Goal: Information Seeking & Learning: Learn about a topic

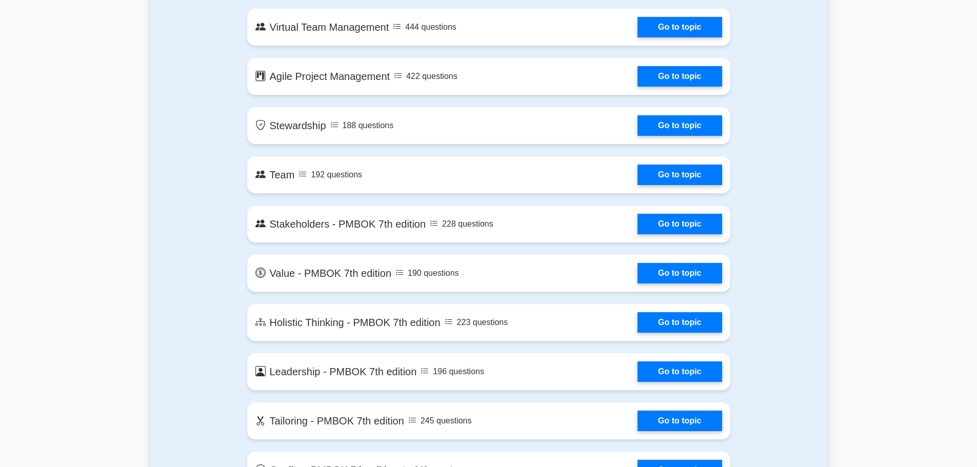
scroll to position [2000, 0]
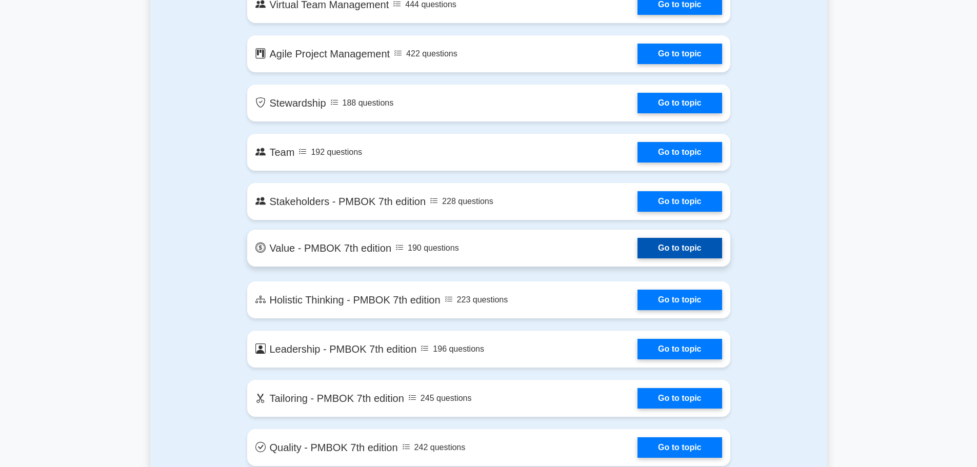
click at [669, 252] on link "Go to topic" at bounding box center [679, 248] width 84 height 21
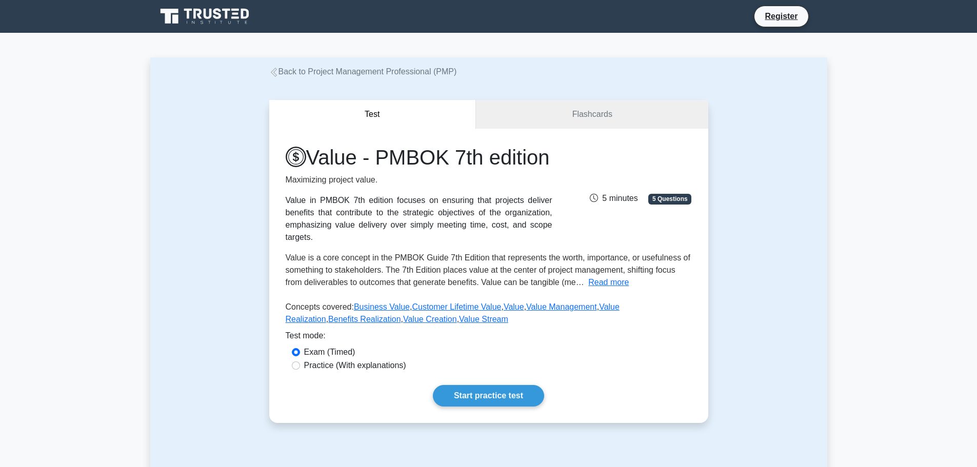
click at [364, 372] on label "Practice (With explanations)" at bounding box center [355, 365] width 102 height 12
click at [300, 370] on input "Practice (With explanations)" at bounding box center [296, 366] width 8 height 8
radio input "true"
click at [571, 105] on link "Flashcards" at bounding box center [592, 114] width 232 height 29
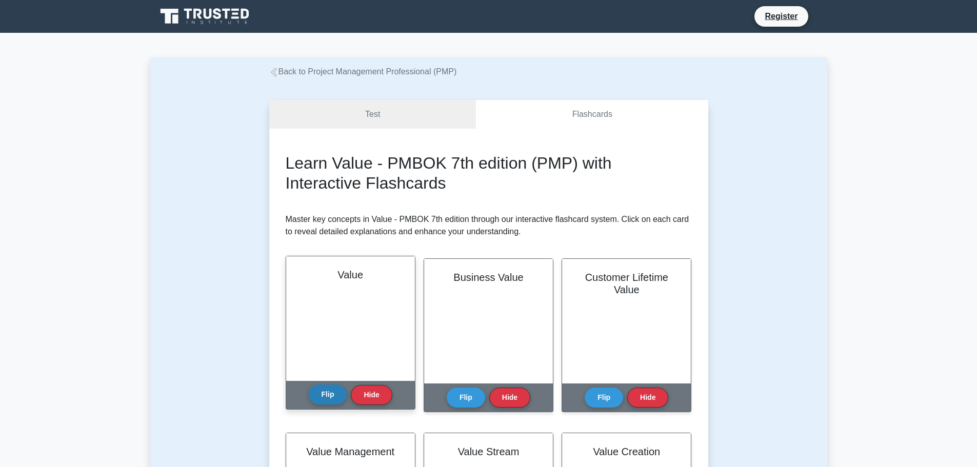
click at [337, 391] on button "Flip" at bounding box center [328, 395] width 38 height 20
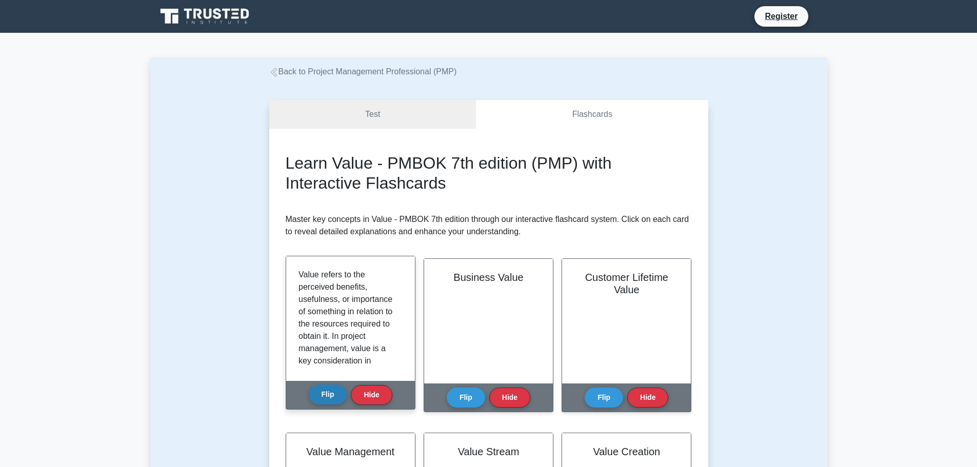
click at [337, 391] on button "Flip" at bounding box center [328, 395] width 38 height 20
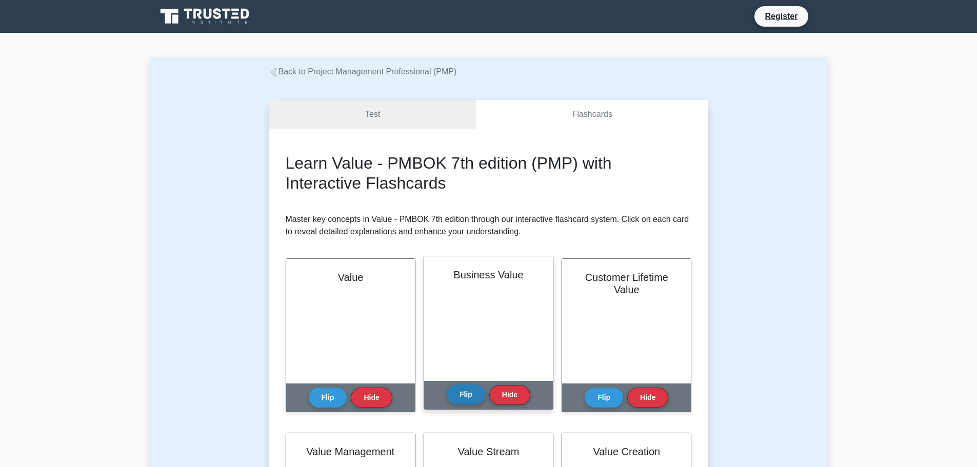
click at [468, 398] on button "Flip" at bounding box center [466, 395] width 38 height 20
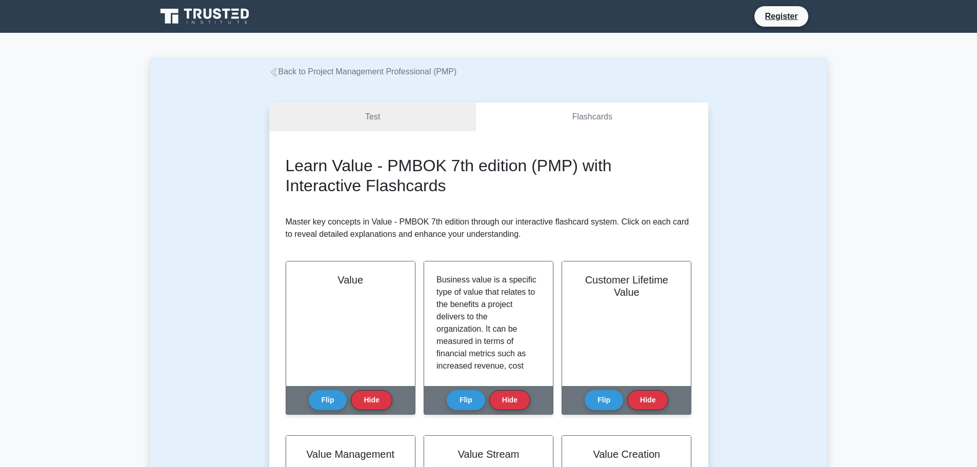
click at [414, 94] on div "Test Flashcards Learn Value - PMBOK 7th edition (PMP) with Interactive Flashcar…" at bounding box center [488, 451] width 451 height 747
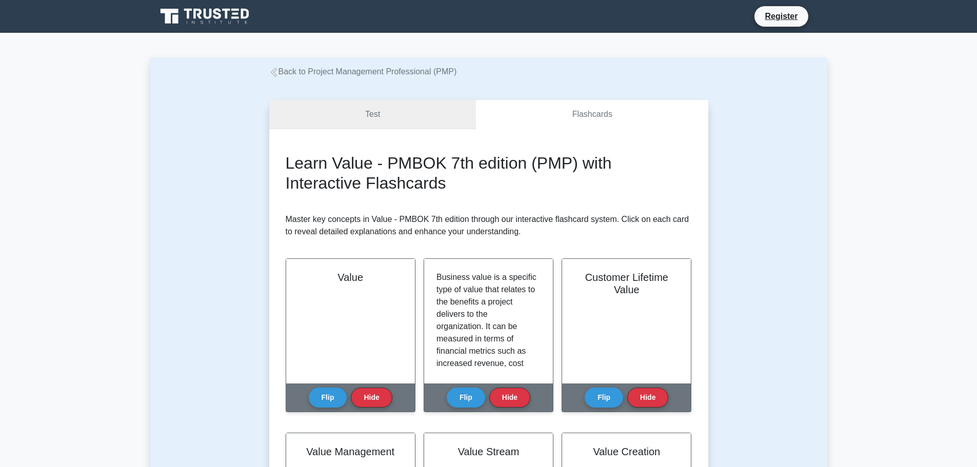
click at [411, 115] on link "Test" at bounding box center [372, 114] width 207 height 29
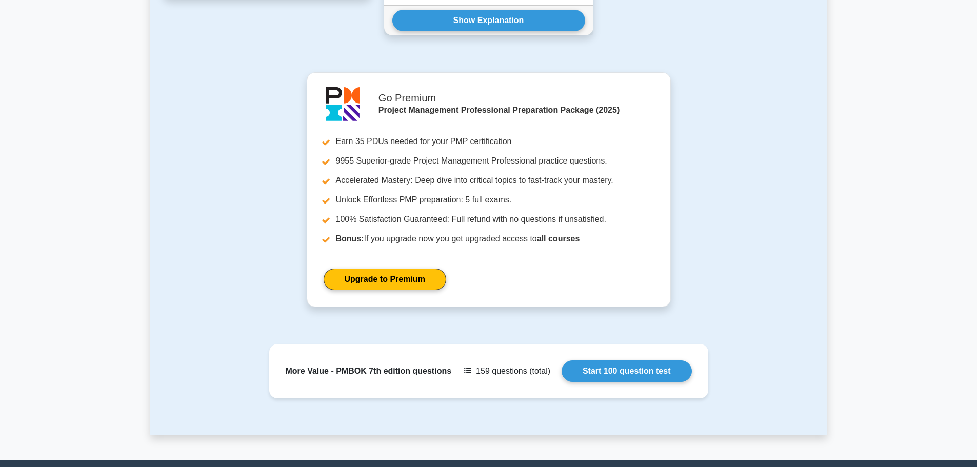
scroll to position [872, 0]
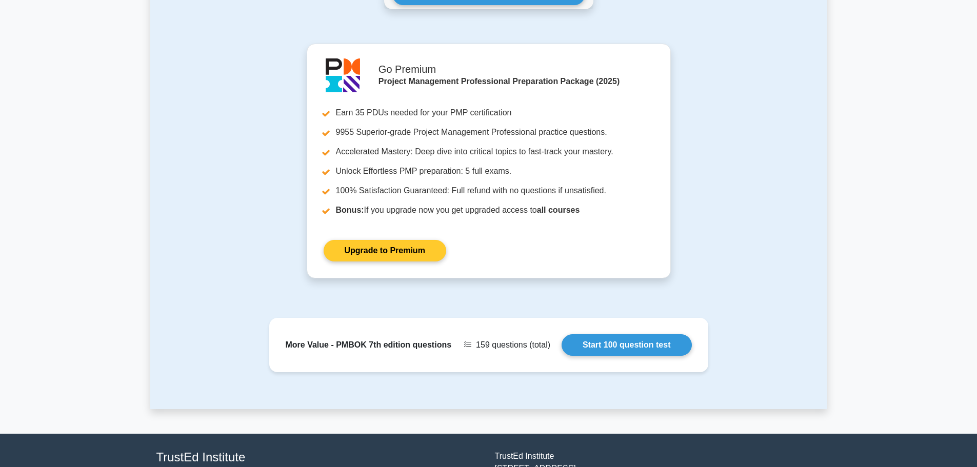
click at [420, 262] on link "Upgrade to Premium" at bounding box center [385, 251] width 123 height 22
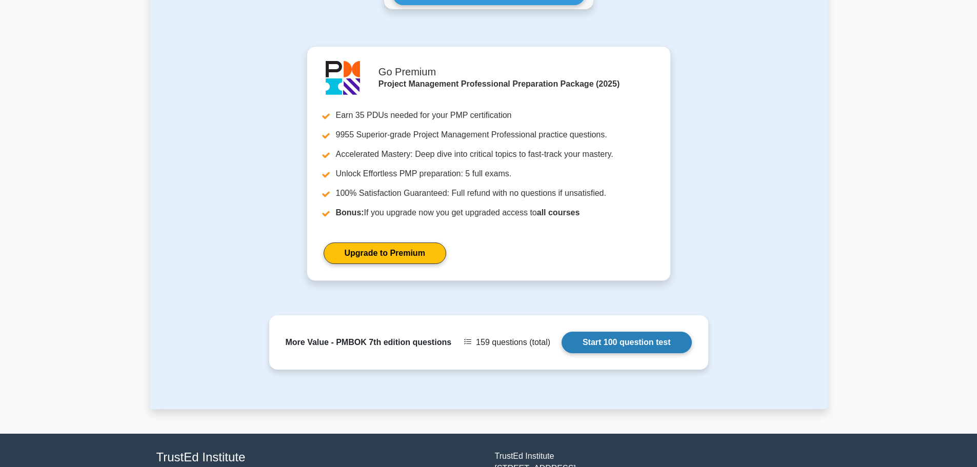
click at [657, 353] on link "Start 100 question test" at bounding box center [626, 343] width 130 height 22
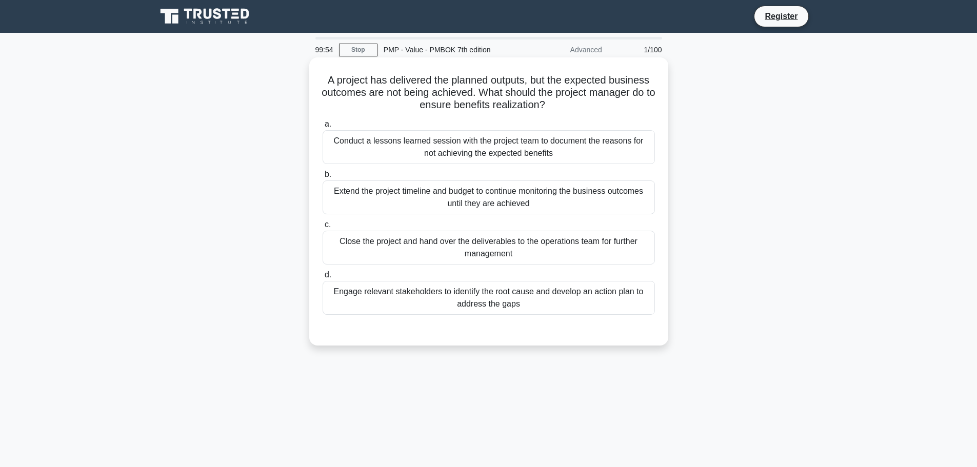
click at [469, 248] on div "Close the project and hand over the deliverables to the operations team for fur…" at bounding box center [489, 248] width 332 height 34
click at [323, 228] on input "c. Close the project and hand over the deliverables to the operations team for …" at bounding box center [323, 225] width 0 height 7
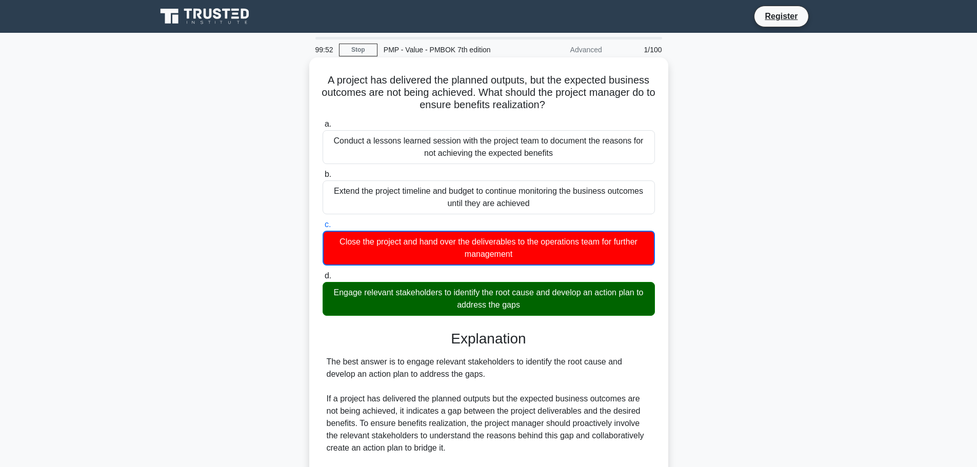
click at [477, 190] on div "Extend the project timeline and budget to continue monitoring the business outc…" at bounding box center [489, 197] width 332 height 34
click at [323, 178] on input "b. Extend the project timeline and budget to continue monitoring the business o…" at bounding box center [323, 174] width 0 height 7
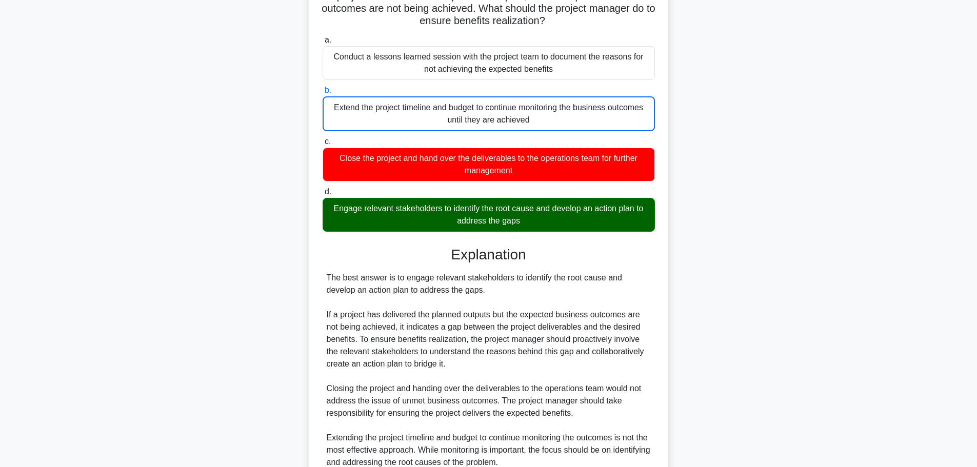
scroll to position [228, 0]
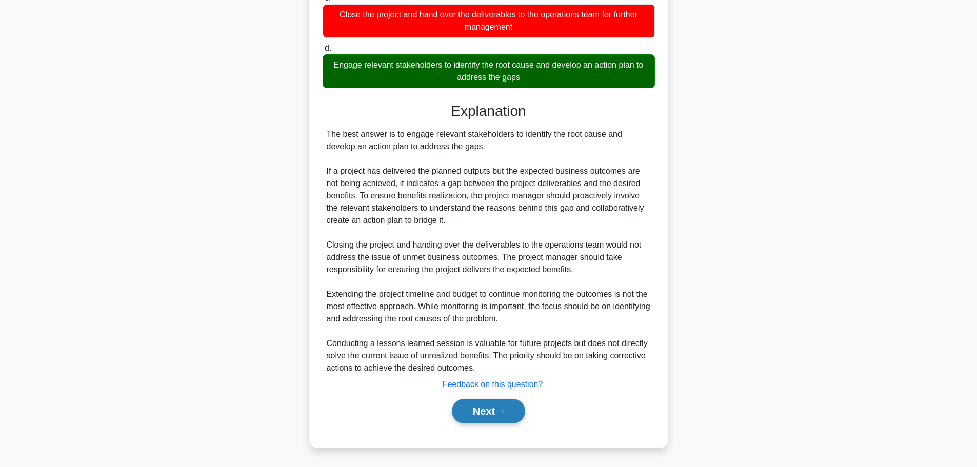
click at [525, 416] on button "Next" at bounding box center [488, 411] width 73 height 25
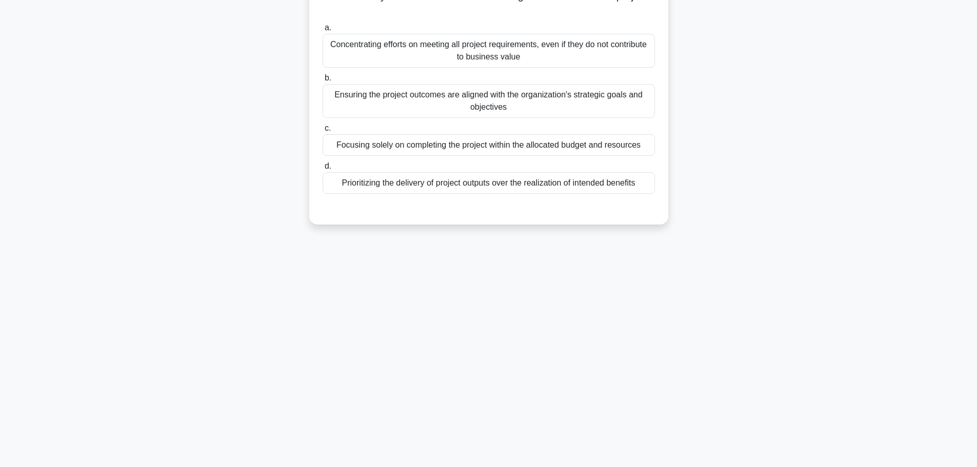
scroll to position [87, 0]
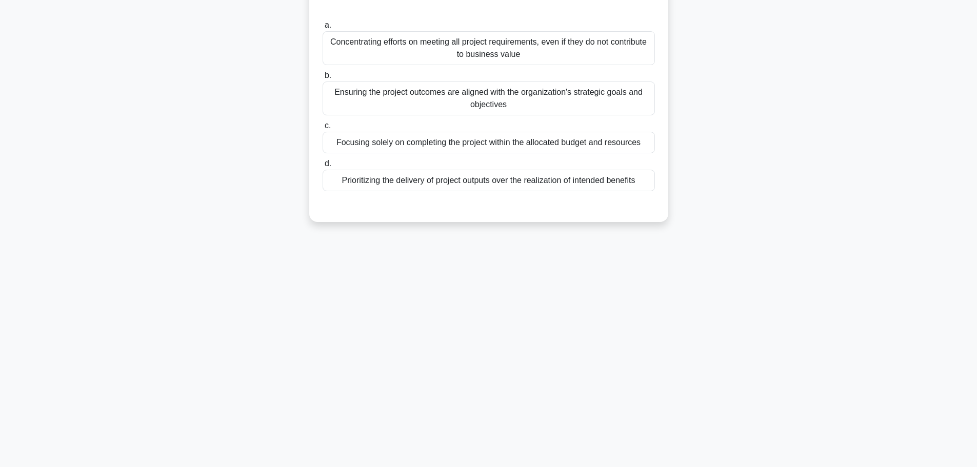
click at [495, 104] on div "Ensuring the project outcomes are aligned with the organization's strategic goa…" at bounding box center [489, 99] width 332 height 34
click at [323, 79] on input "b. Ensuring the project outcomes are aligned with the organization's strategic …" at bounding box center [323, 75] width 0 height 7
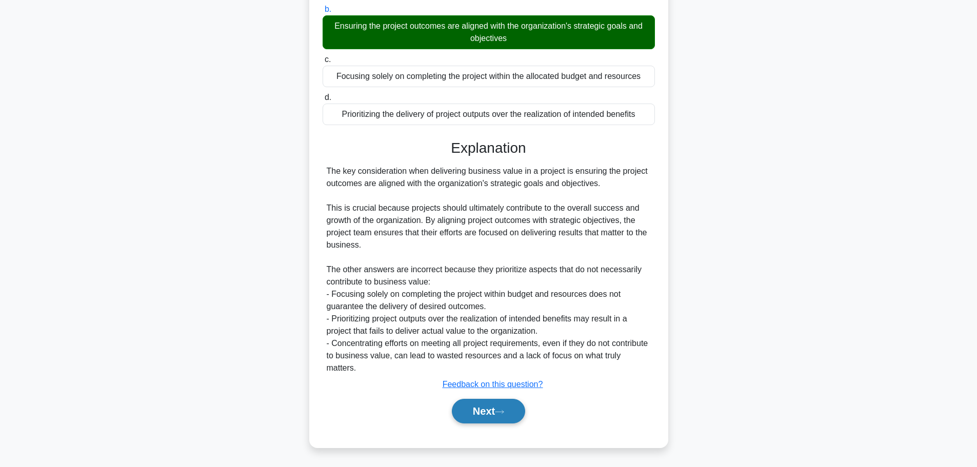
drag, startPoint x: 485, startPoint y: 418, endPoint x: 486, endPoint y: 413, distance: 5.4
click at [485, 418] on button "Next" at bounding box center [488, 411] width 73 height 25
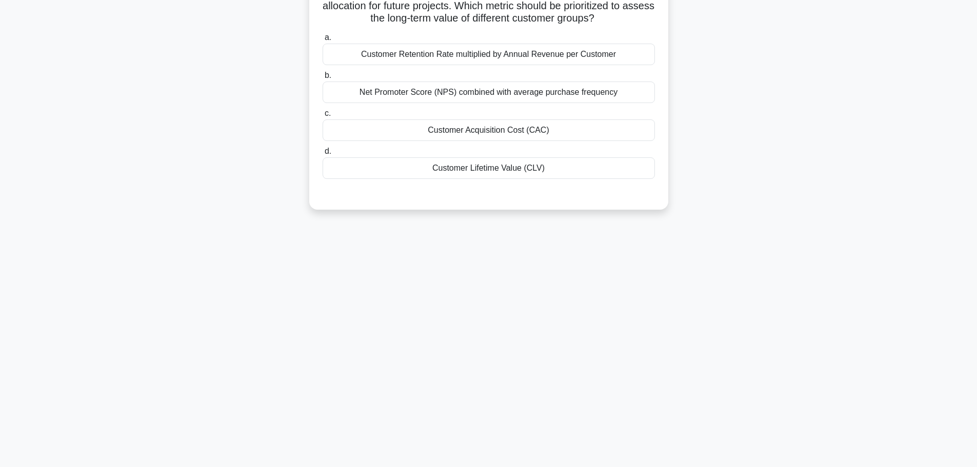
click at [497, 179] on div "Customer Lifetime Value (CLV)" at bounding box center [489, 168] width 332 height 22
click at [323, 155] on input "d. Customer Lifetime Value (CLV)" at bounding box center [323, 151] width 0 height 7
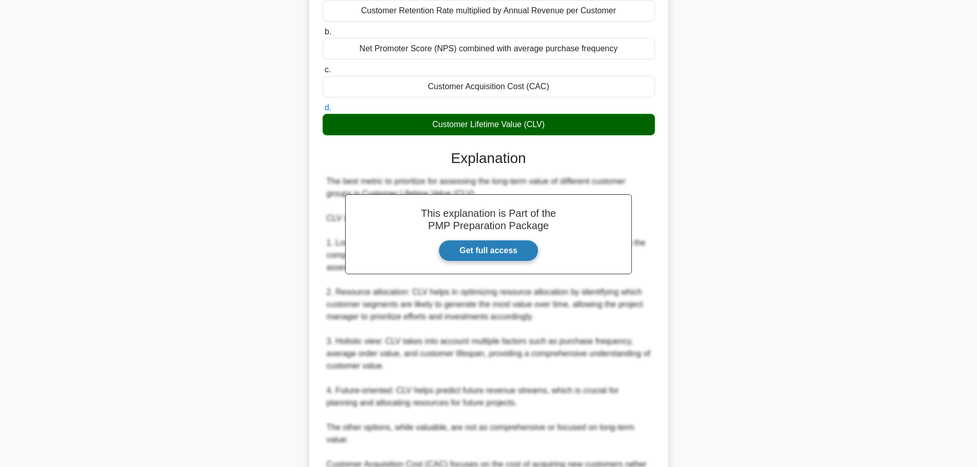
scroll to position [189, 0]
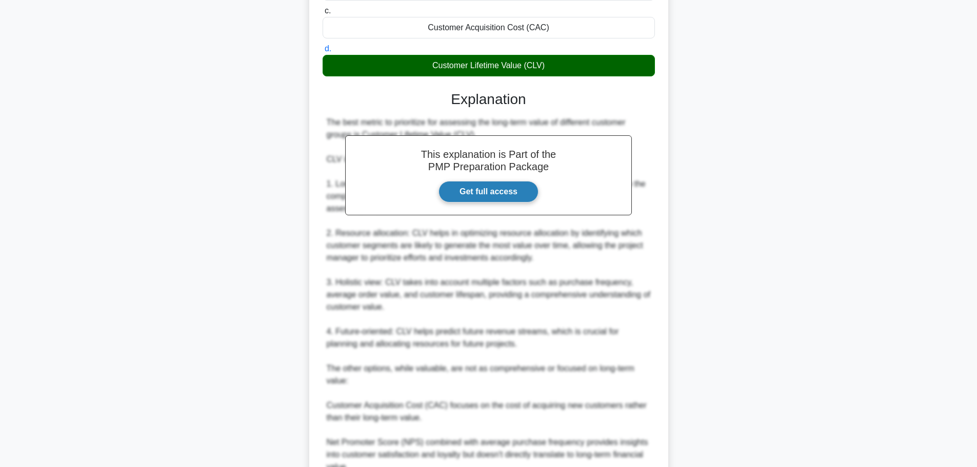
click at [489, 203] on link "Get full access" at bounding box center [488, 192] width 100 height 22
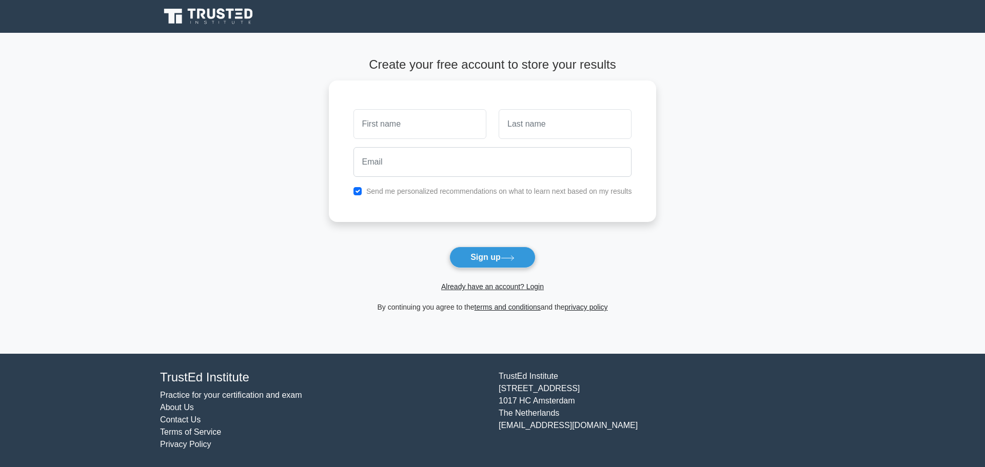
click at [157, 12] on div "Register" at bounding box center [492, 16] width 677 height 25
click at [205, 15] on icon at bounding box center [209, 16] width 98 height 19
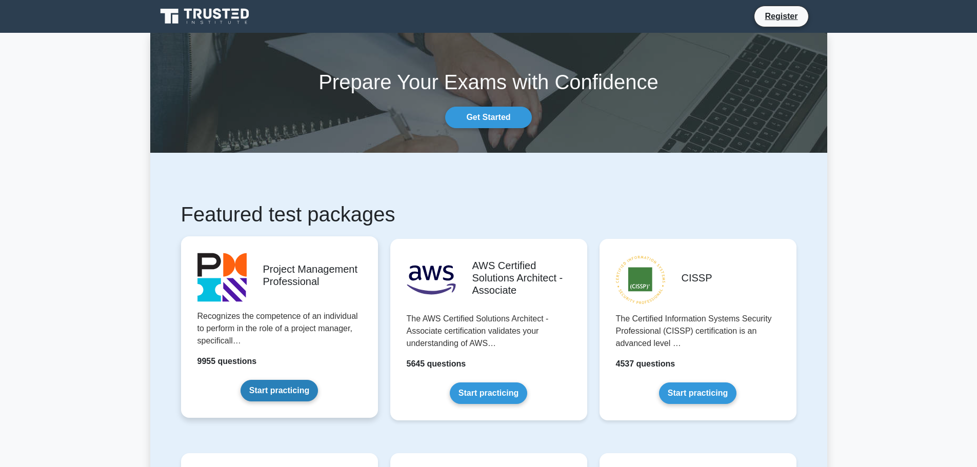
click at [318, 380] on link "Start practicing" at bounding box center [278, 391] width 77 height 22
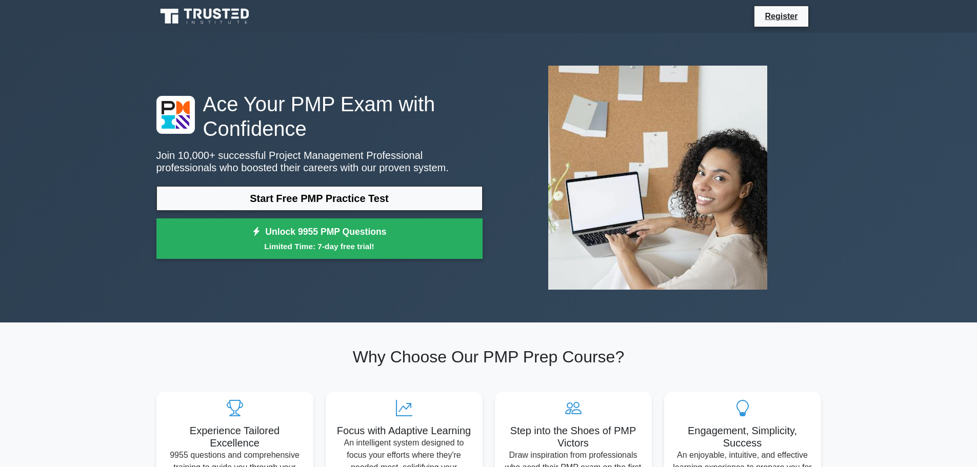
click at [240, 10] on icon at bounding box center [205, 16] width 98 height 19
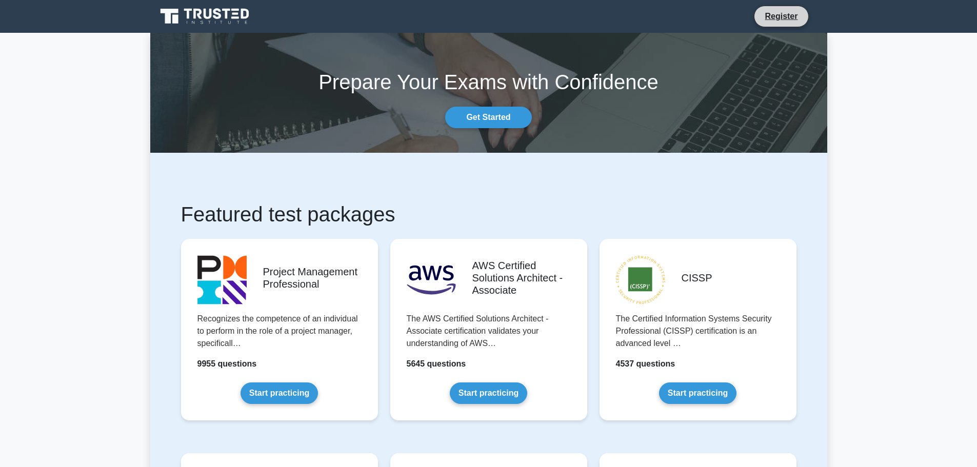
click at [790, 8] on li "Register" at bounding box center [781, 17] width 54 height 22
click at [789, 16] on link "Register" at bounding box center [780, 16] width 45 height 13
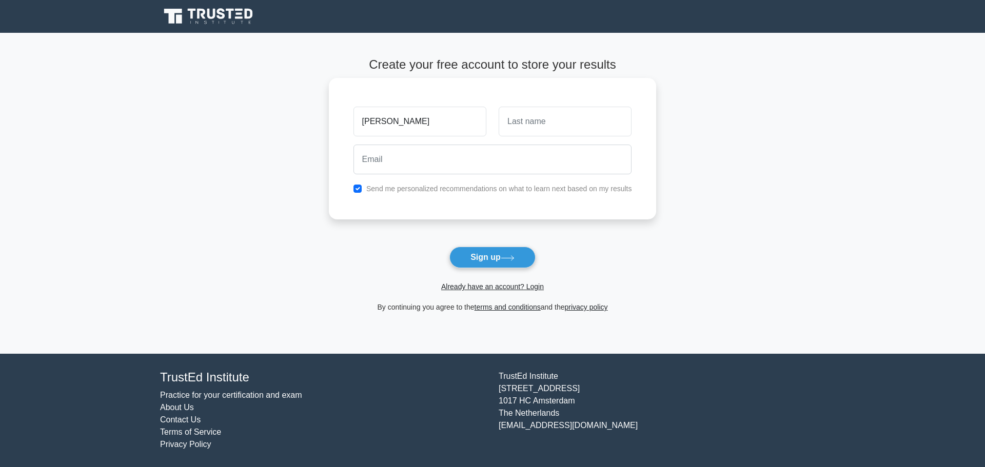
type input "[PERSON_NAME]"
type input "Nana"
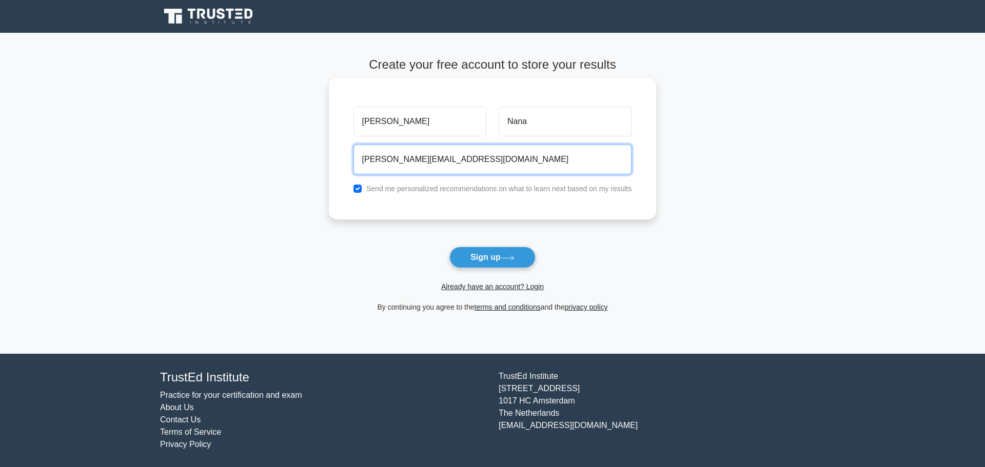
type input "johnny@yopmail.com"
click at [449, 247] on button "Sign up" at bounding box center [492, 258] width 86 height 22
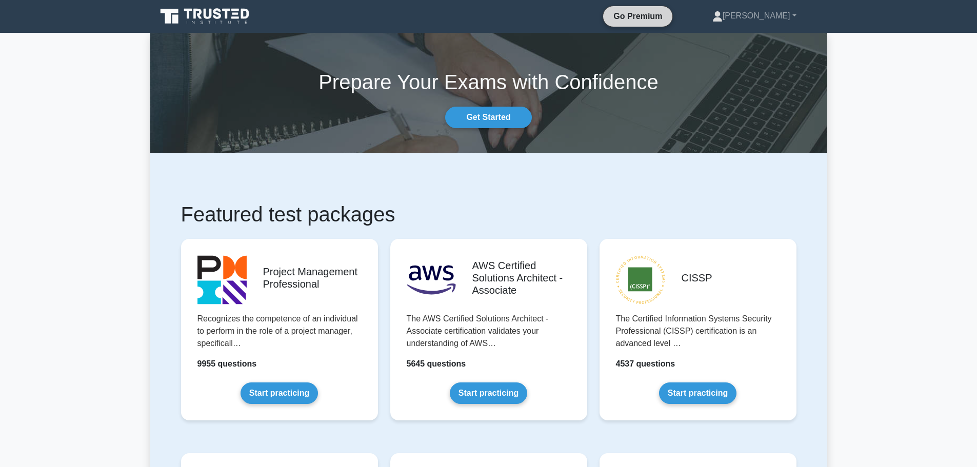
click at [666, 15] on link "Go Premium" at bounding box center [637, 16] width 61 height 13
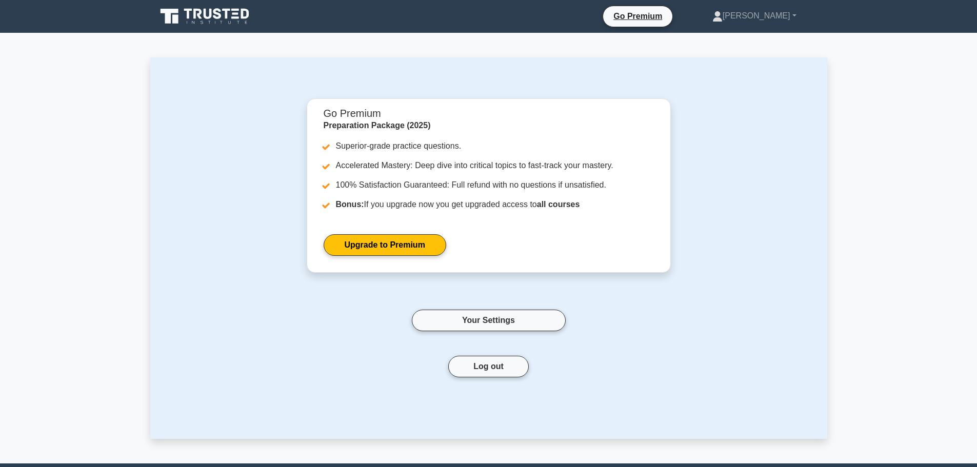
click at [178, 1] on nav "Go Premium Johnny Profile" at bounding box center [488, 16] width 977 height 33
click at [188, 22] on icon at bounding box center [205, 16] width 98 height 19
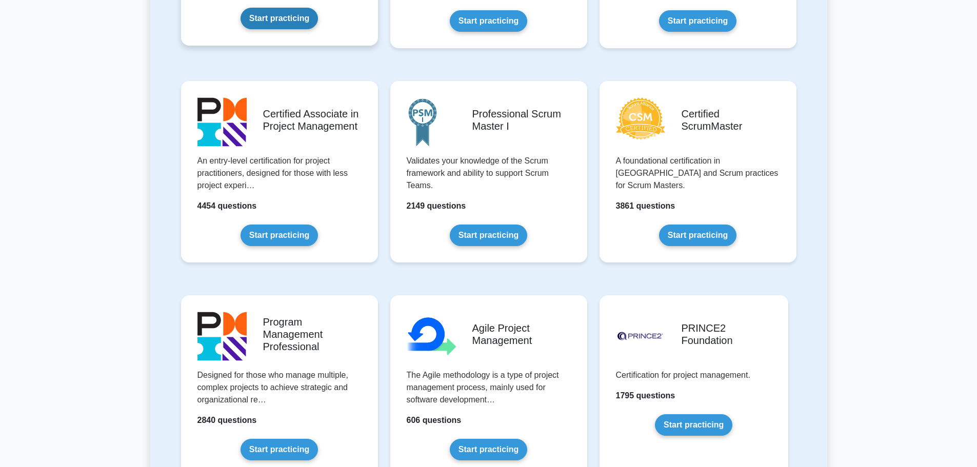
scroll to position [462, 0]
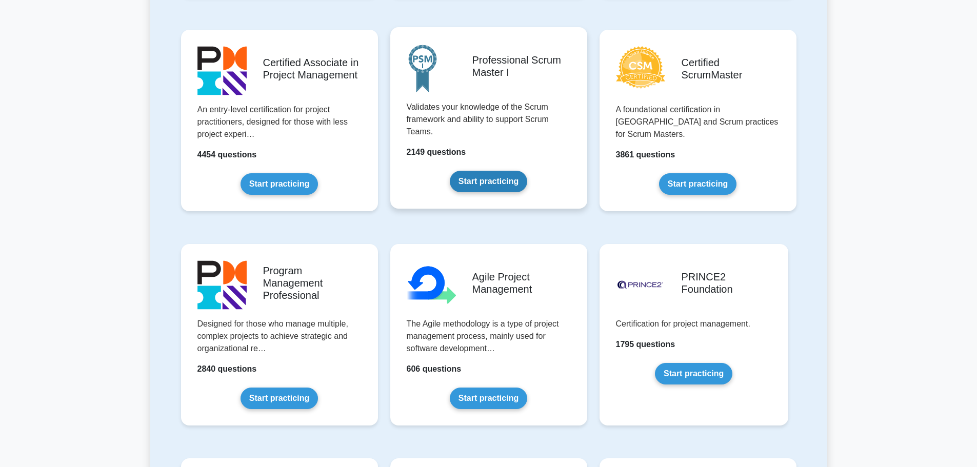
click at [450, 171] on link "Start practicing" at bounding box center [488, 182] width 77 height 22
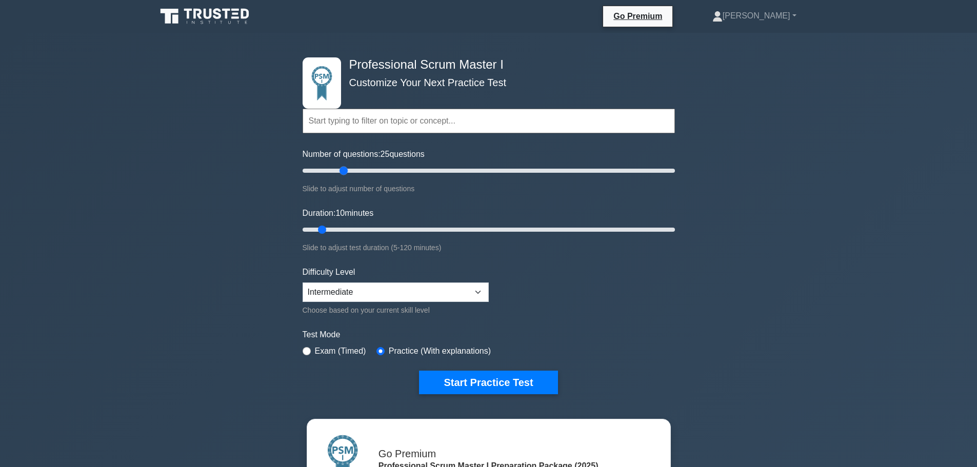
drag, startPoint x: 324, startPoint y: 171, endPoint x: 344, endPoint y: 175, distance: 20.4
type input "25"
click at [344, 175] on input "Number of questions: 25 questions" at bounding box center [489, 171] width 372 height 12
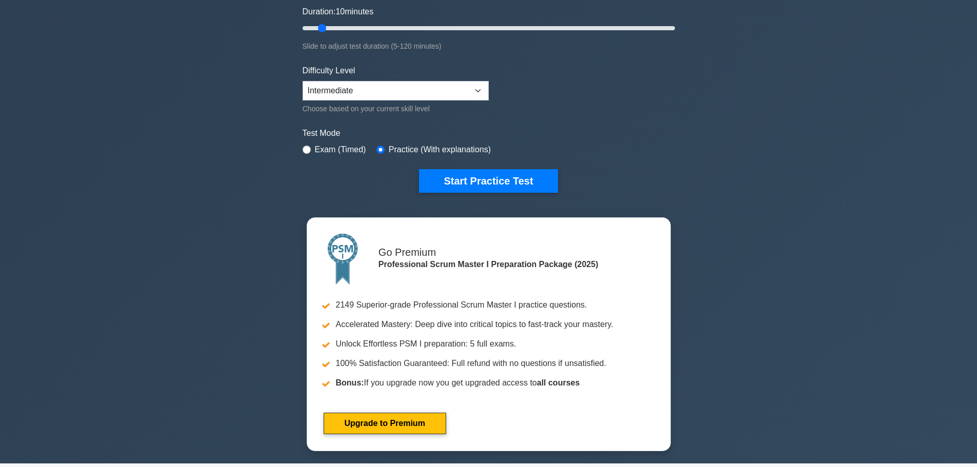
scroll to position [308, 0]
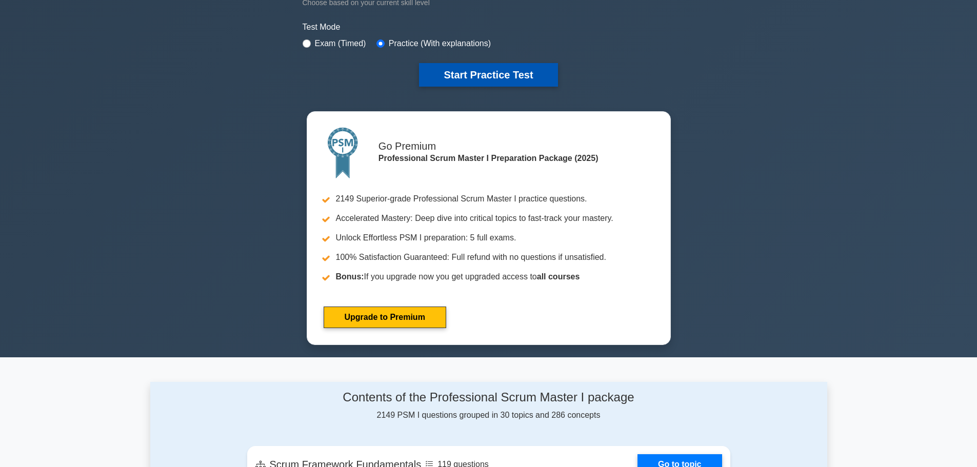
click at [474, 78] on button "Start Practice Test" at bounding box center [488, 75] width 138 height 24
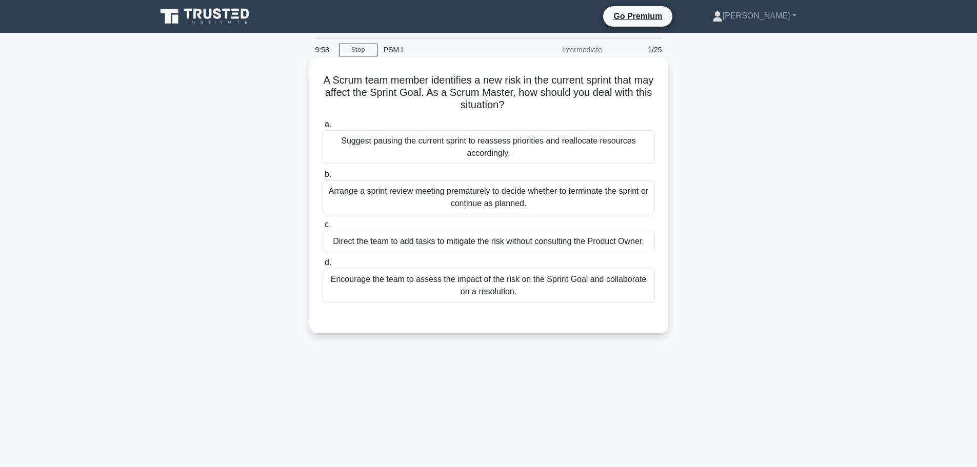
drag, startPoint x: 553, startPoint y: 105, endPoint x: 330, endPoint y: 81, distance: 223.9
click at [330, 81] on h5 "A Scrum team member identifies a new risk in the current sprint that may affect…" at bounding box center [489, 93] width 334 height 38
click at [406, 149] on div "Suggest pausing the current sprint to reassess priorities and reallocate resour…" at bounding box center [489, 147] width 332 height 34
click at [323, 128] on input "a. Suggest pausing the current sprint to reassess priorities and reallocate res…" at bounding box center [323, 124] width 0 height 7
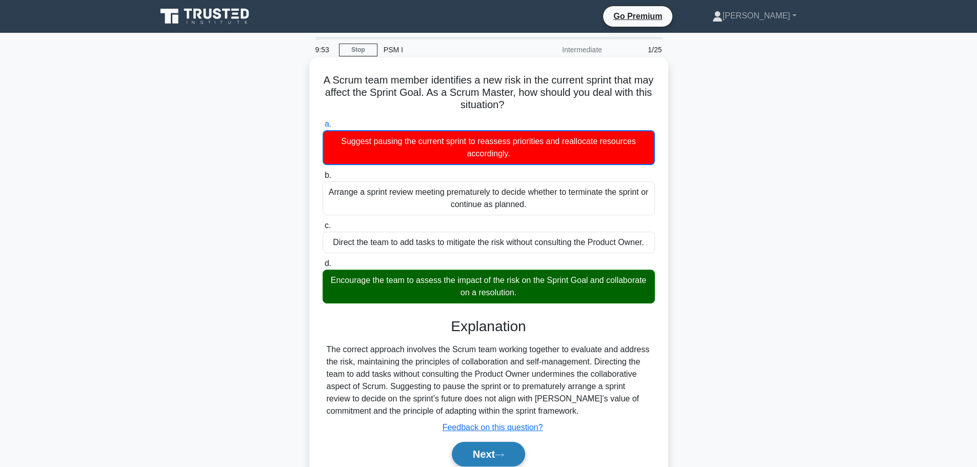
click at [502, 461] on button "Next" at bounding box center [488, 454] width 73 height 25
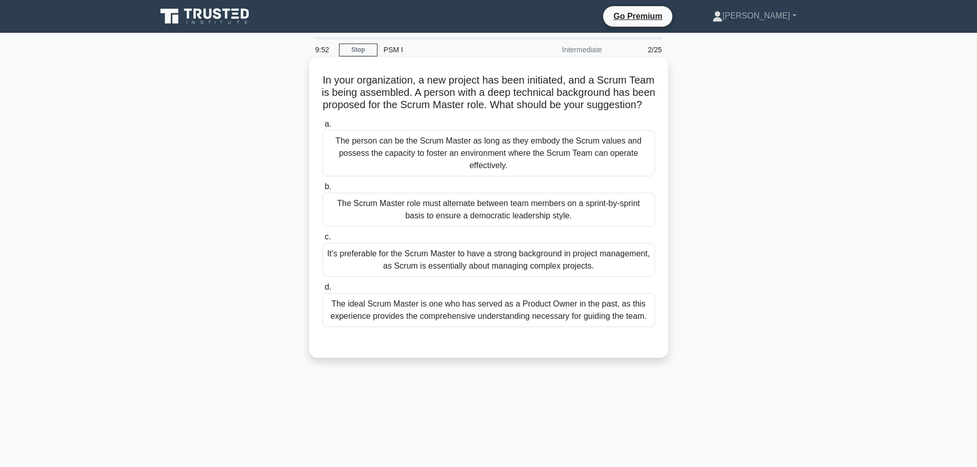
click at [481, 196] on label "b. The Scrum Master role must alternate between team members on a sprint-by-spr…" at bounding box center [489, 203] width 332 height 46
click at [323, 190] on input "b. The Scrum Master role must alternate between team members on a sprint-by-spr…" at bounding box center [323, 187] width 0 height 7
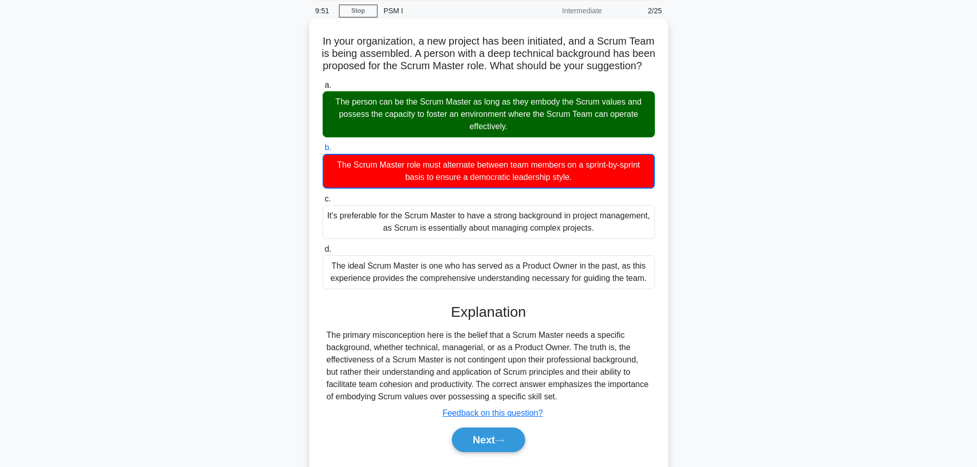
scroll to position [87, 0]
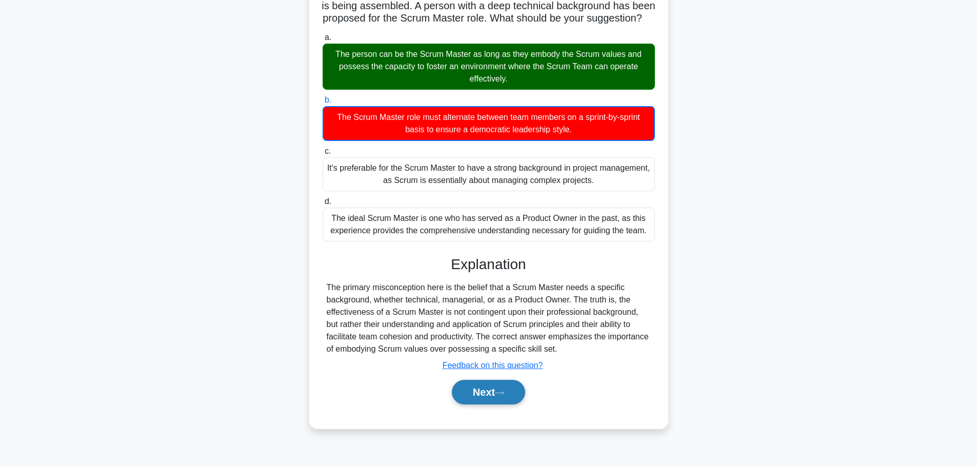
click at [491, 405] on button "Next" at bounding box center [488, 392] width 73 height 25
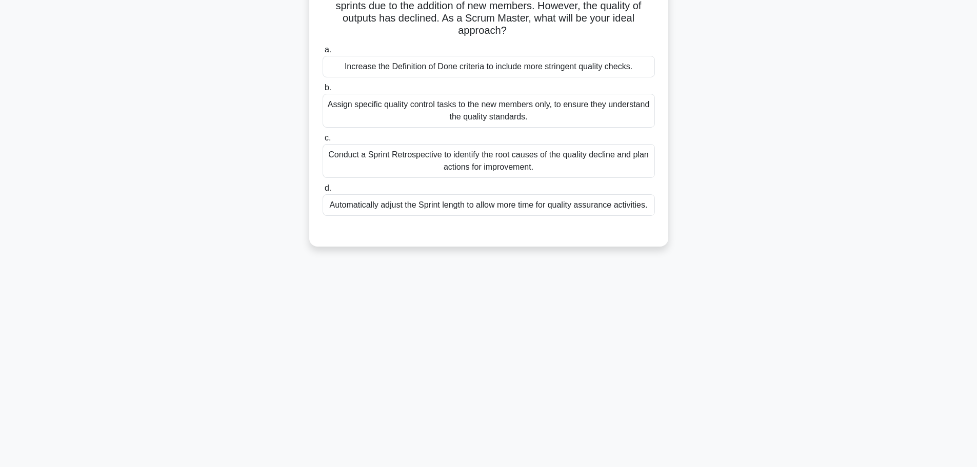
click at [464, 203] on div "Automatically adjust the Sprint length to allow more time for quality assurance…" at bounding box center [489, 205] width 332 height 22
click at [486, 210] on div "Automatically adjust the Sprint length to allow more time for quality assurance…" at bounding box center [489, 205] width 332 height 22
click at [323, 192] on input "d. Automatically adjust the Sprint length to allow more time for quality assura…" at bounding box center [323, 188] width 0 height 7
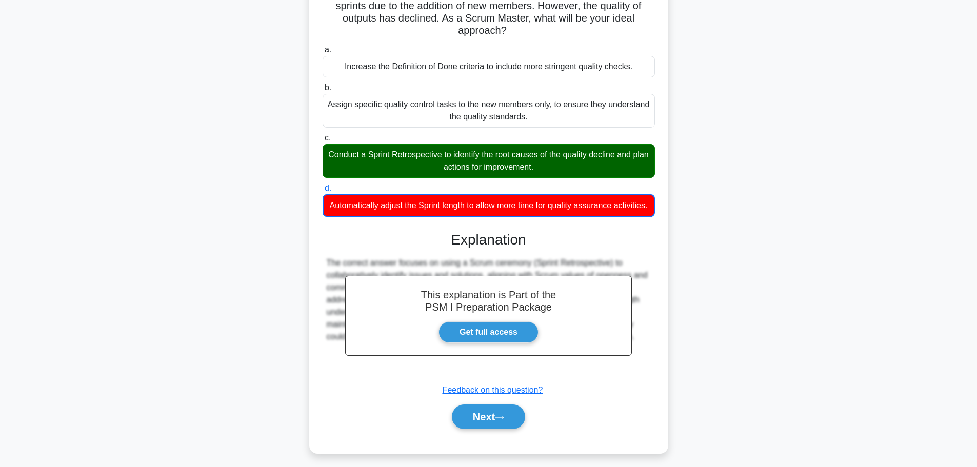
drag, startPoint x: 564, startPoint y: 165, endPoint x: 320, endPoint y: 142, distance: 244.7
click at [320, 142] on div "c. Conduct a Sprint Retrospective to identify the root causes of the quality de…" at bounding box center [488, 155] width 345 height 46
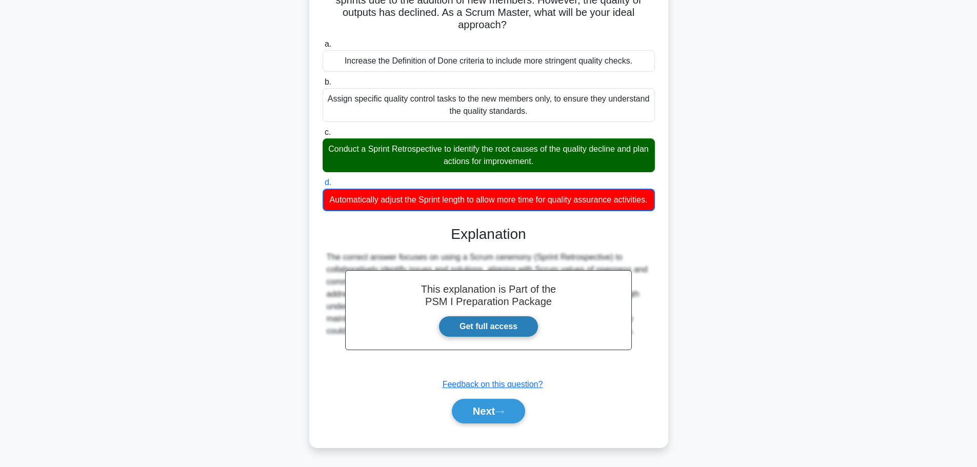
scroll to position [105, 0]
click at [504, 409] on icon at bounding box center [499, 412] width 9 height 6
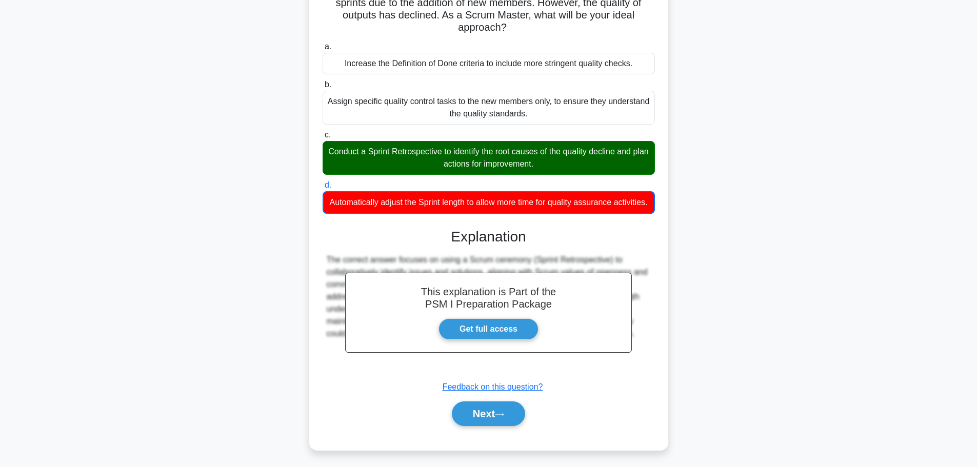
scroll to position [87, 0]
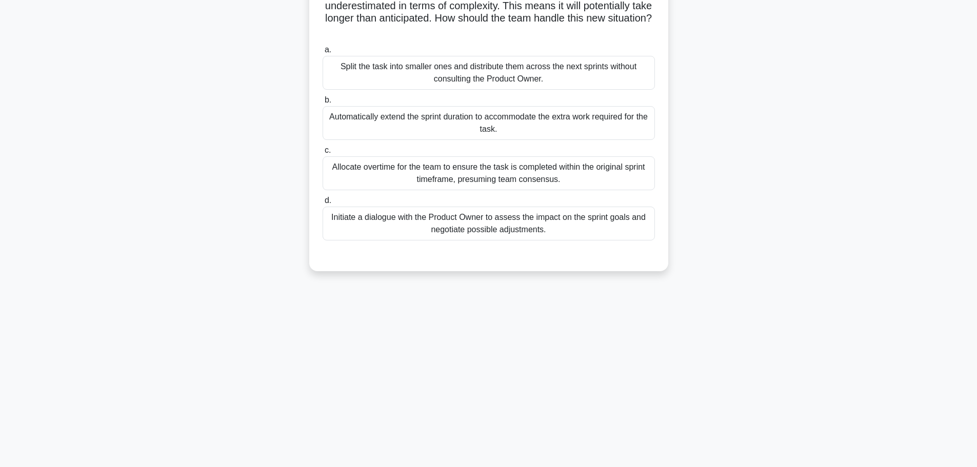
click at [492, 124] on div "Automatically extend the sprint duration to accommodate the extra work required…" at bounding box center [489, 123] width 332 height 34
click at [323, 104] on input "b. Automatically extend the sprint duration to accommodate the extra work requi…" at bounding box center [323, 100] width 0 height 7
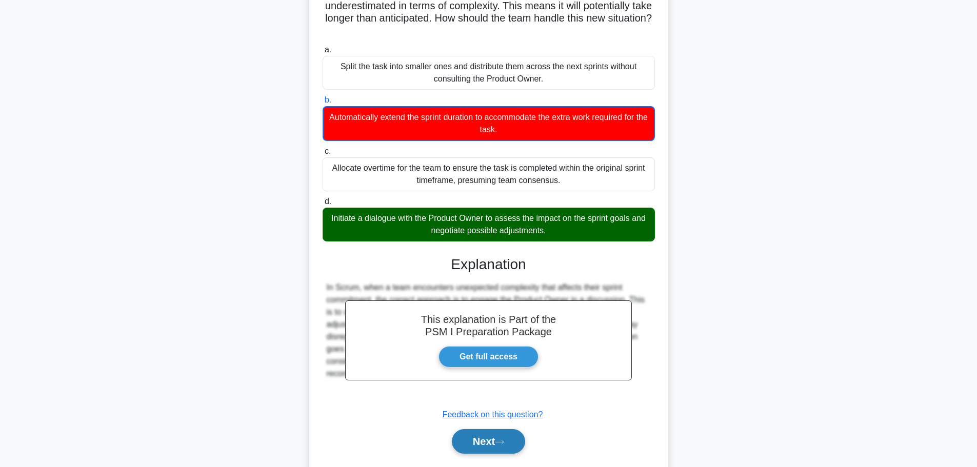
click at [501, 448] on button "Next" at bounding box center [488, 441] width 73 height 25
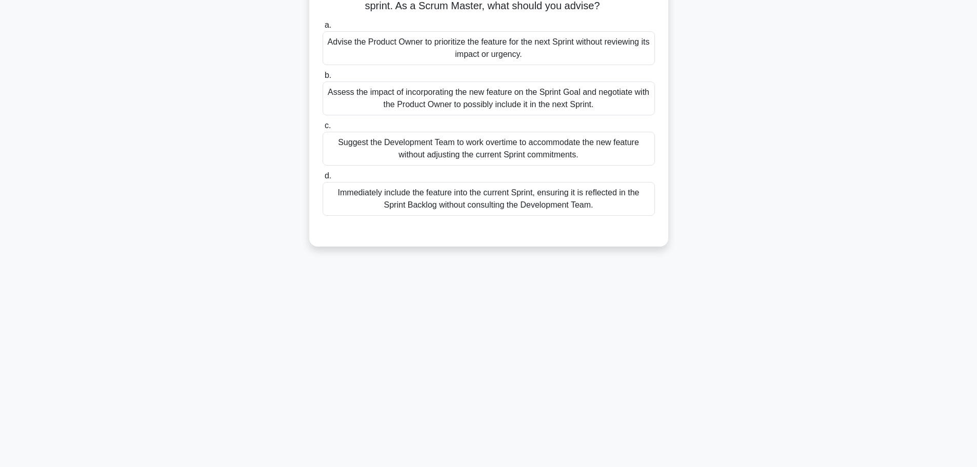
click at [468, 145] on div "Suggest the Development Team to work overtime to accommodate the new feature wi…" at bounding box center [489, 149] width 332 height 34
click at [323, 129] on input "c. Suggest the Development Team to work overtime to accommodate the new feature…" at bounding box center [323, 126] width 0 height 7
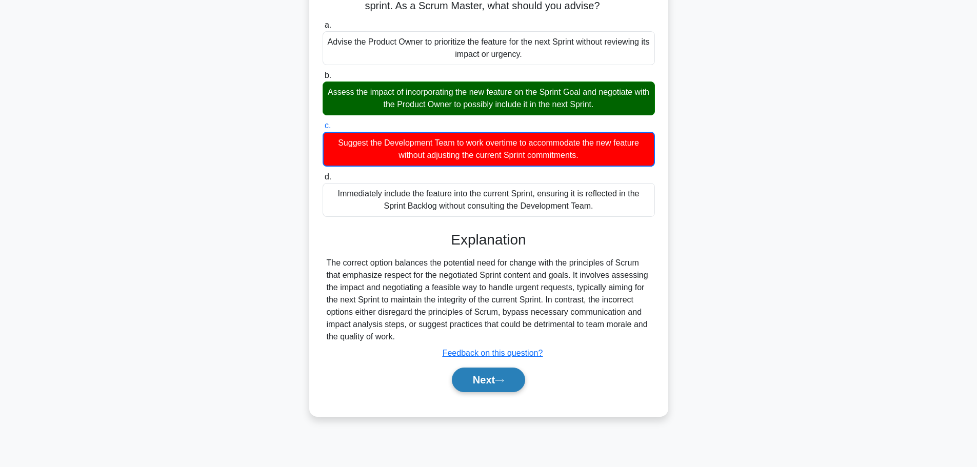
click at [503, 385] on button "Next" at bounding box center [488, 380] width 73 height 25
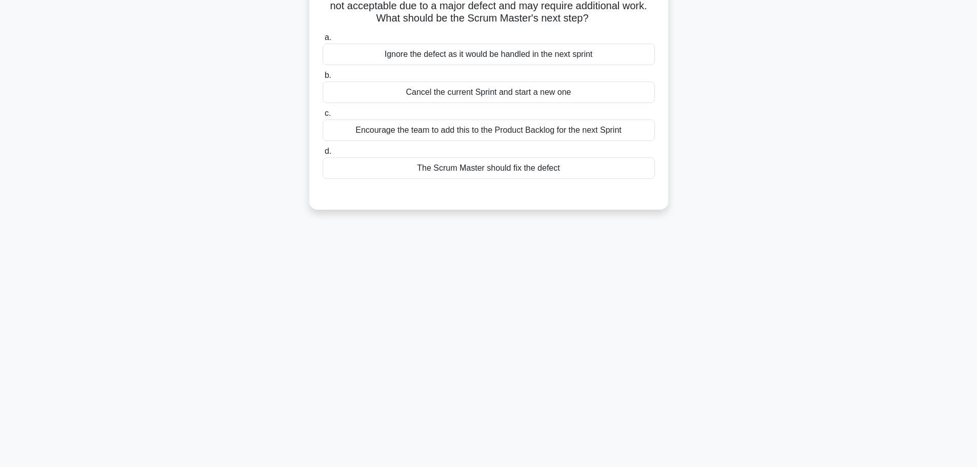
click at [493, 95] on div "Cancel the current Sprint and start a new one" at bounding box center [489, 93] width 332 height 22
click at [323, 79] on input "b. Cancel the current Sprint and start a new one" at bounding box center [323, 75] width 0 height 7
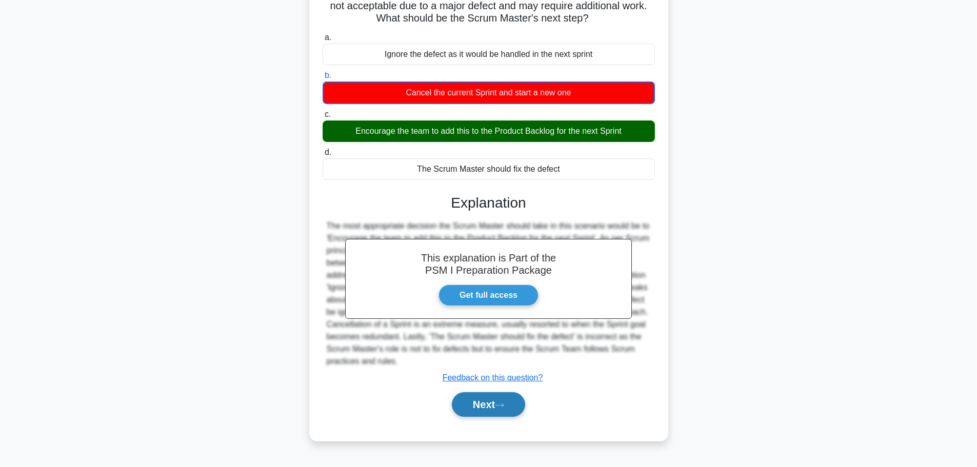
click at [504, 408] on icon at bounding box center [499, 406] width 9 height 6
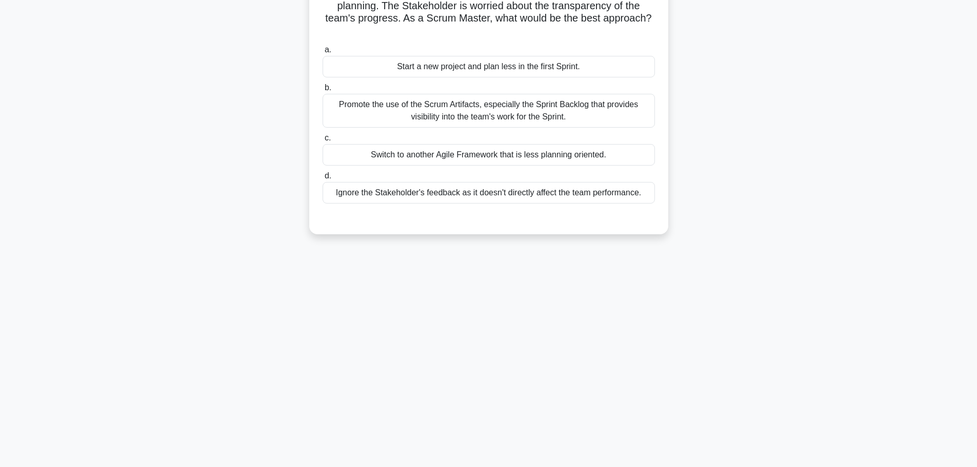
scroll to position [0, 0]
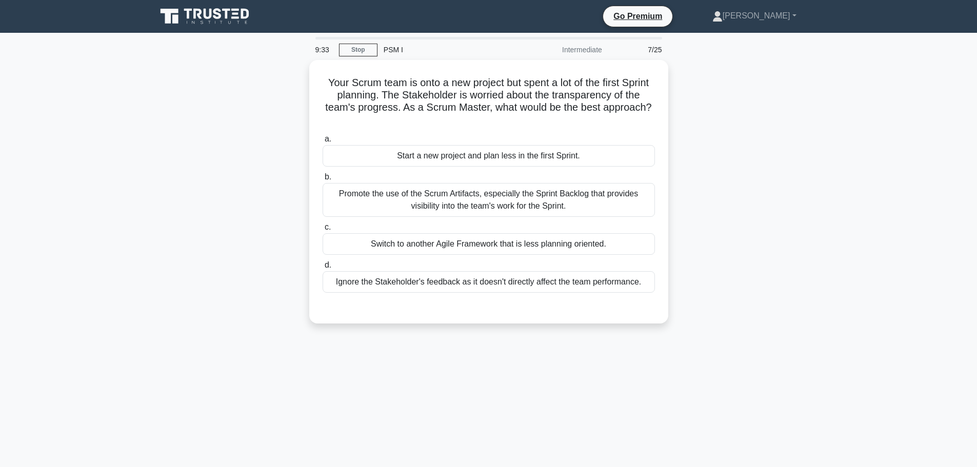
click at [230, 12] on icon at bounding box center [205, 16] width 98 height 19
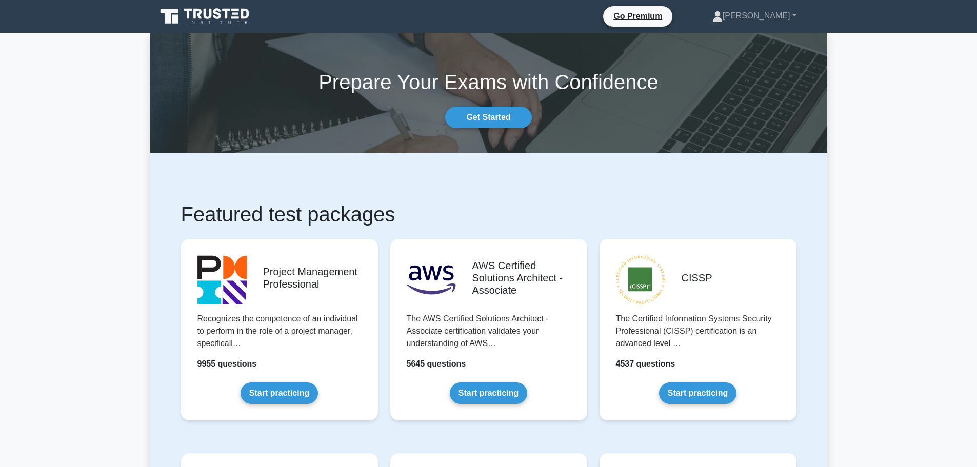
click at [221, 21] on icon at bounding box center [205, 16] width 98 height 19
